Goal: Obtain resource: Download file/media

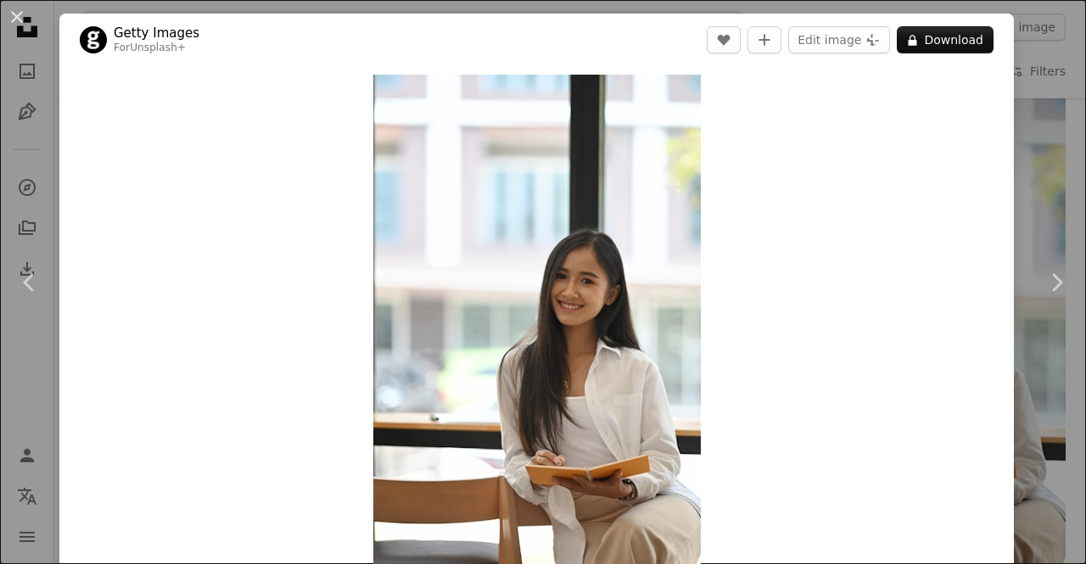
scroll to position [2716, 0]
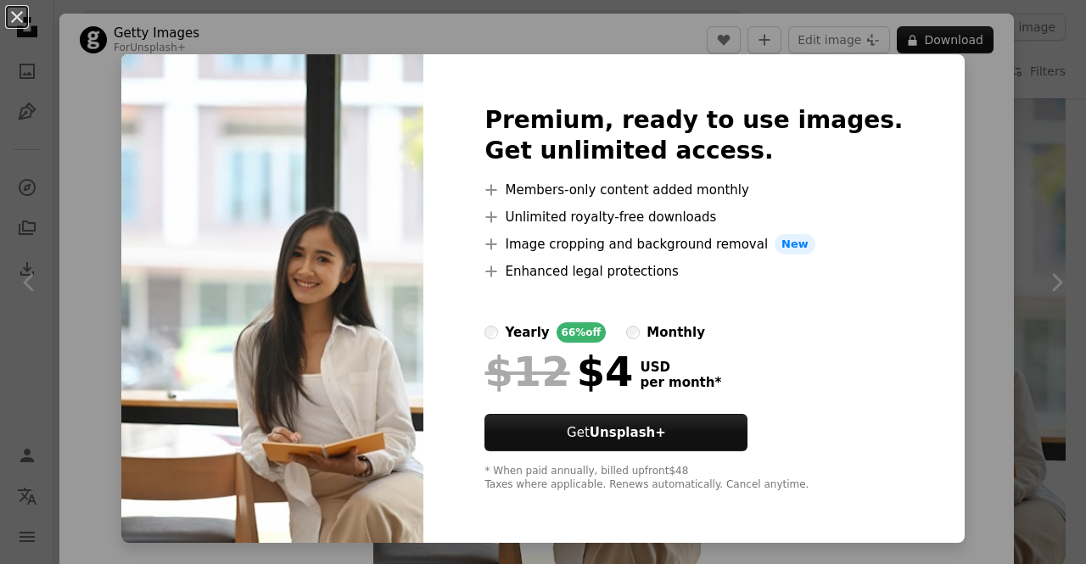
drag, startPoint x: 958, startPoint y: 244, endPoint x: 950, endPoint y: 244, distance: 8.5
click at [957, 244] on div "An X shape Premium, ready to use images. Get unlimited access. A plus sign Memb…" at bounding box center [543, 282] width 1086 height 564
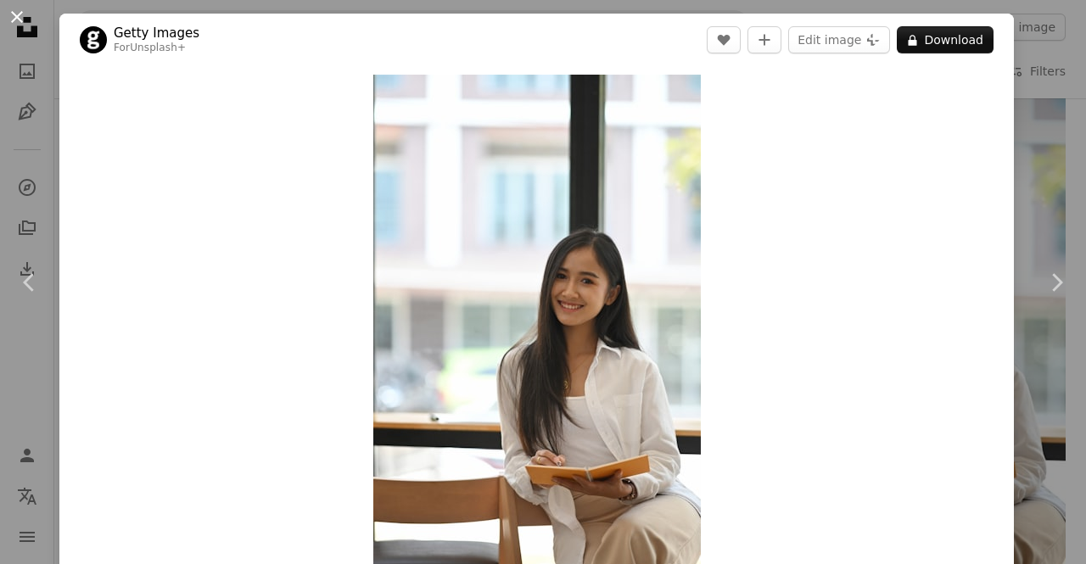
click at [19, 19] on button "An X shape" at bounding box center [17, 17] width 20 height 20
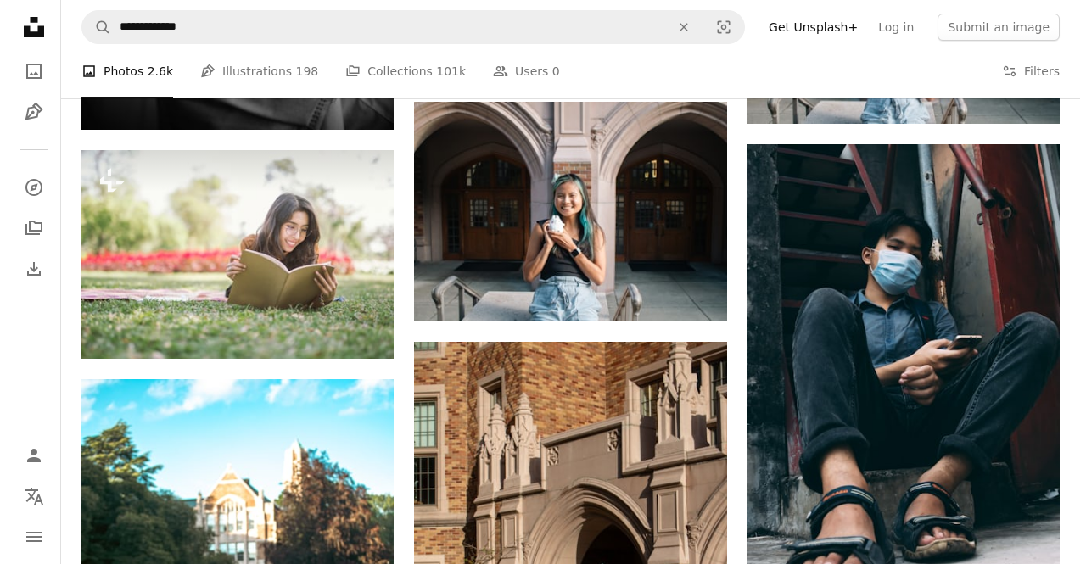
scroll to position [6281, 0]
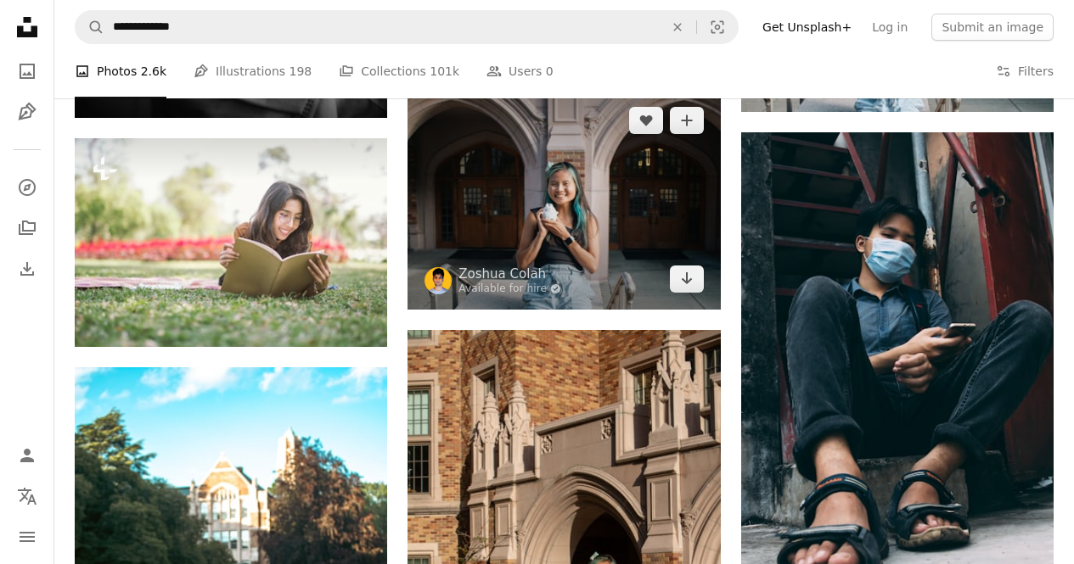
click at [615, 189] on img at bounding box center [563, 200] width 312 height 220
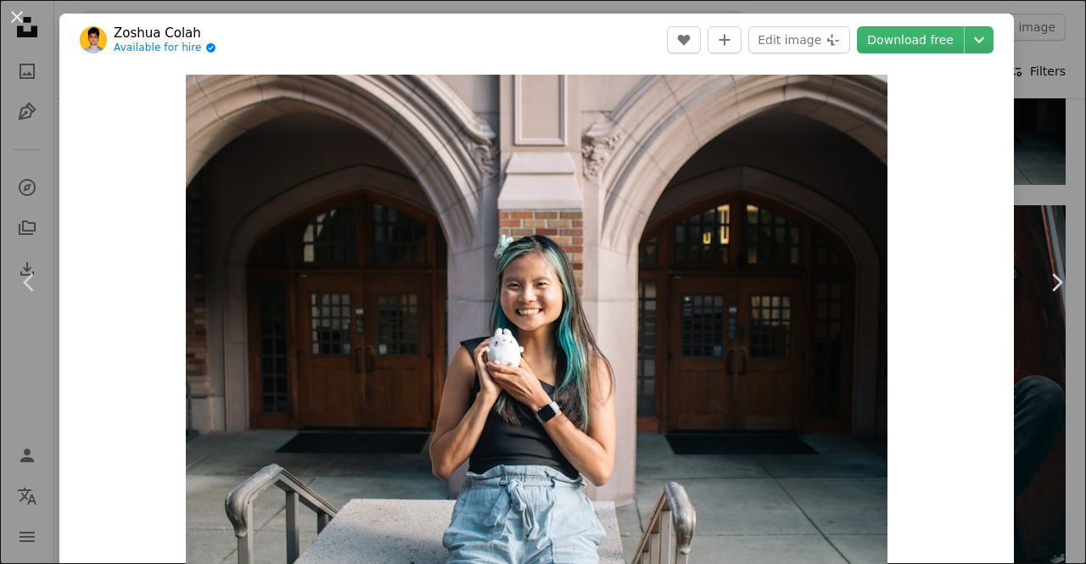
click at [1044, 66] on div "An X shape Chevron left Chevron right [PERSON_NAME] Available for hire A checkm…" at bounding box center [543, 282] width 1086 height 564
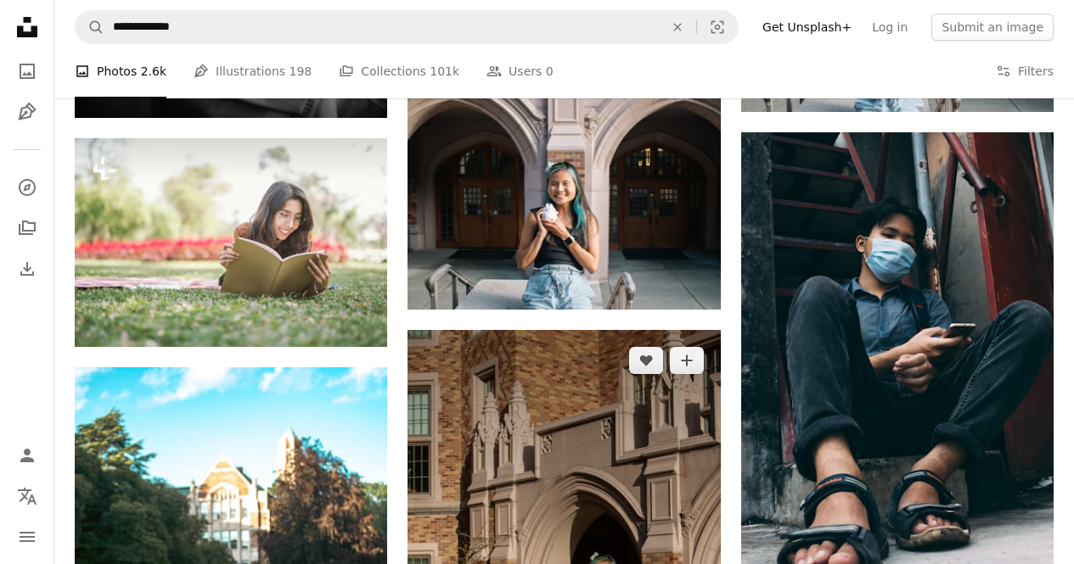
scroll to position [6705, 0]
